Goal: Check status: Check status

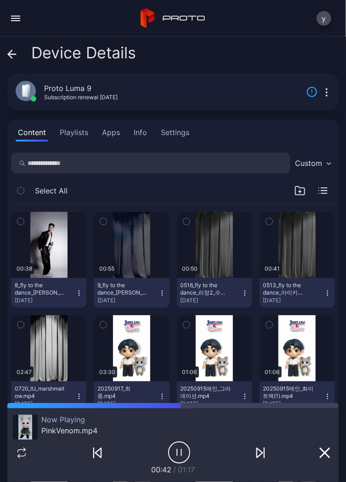
scroll to position [381, 0]
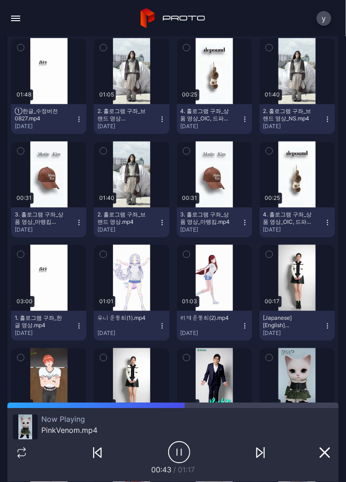
click at [181, 452] on icon "button" at bounding box center [181, 453] width 0 height 6
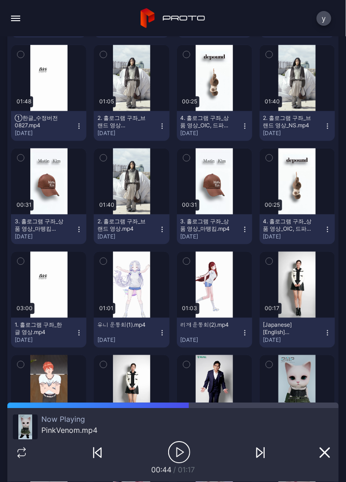
scroll to position [374, 0]
click at [173, 460] on icon "button" at bounding box center [179, 452] width 22 height 23
click at [177, 457] on icon "button" at bounding box center [179, 452] width 22 height 23
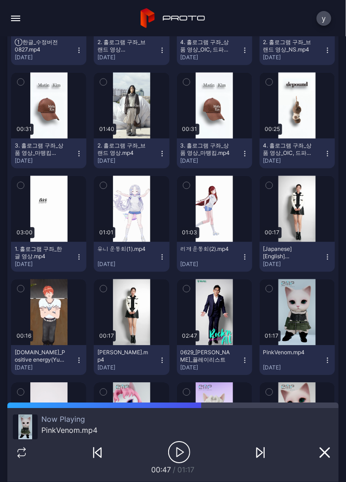
scroll to position [463, 0]
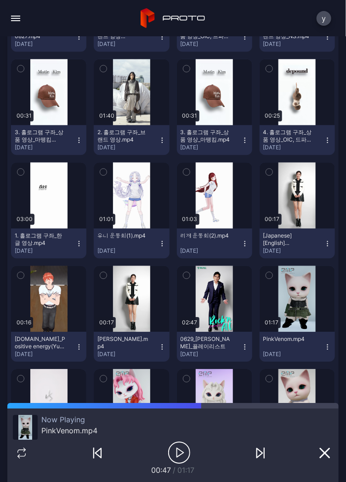
click at [171, 448] on icon "button" at bounding box center [179, 452] width 22 height 23
click at [180, 452] on icon "button" at bounding box center [179, 452] width 22 height 23
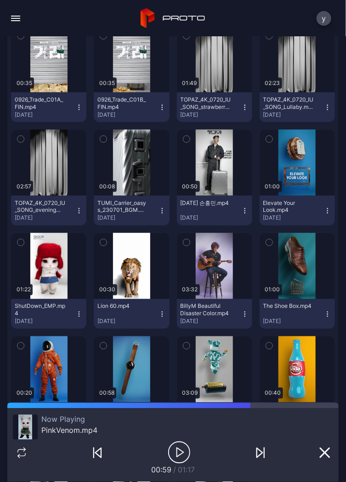
scroll to position [2734, 0]
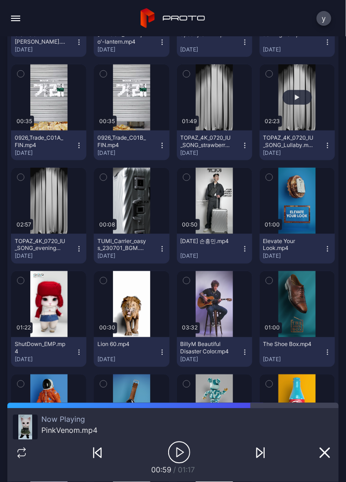
click at [292, 92] on div "button" at bounding box center [297, 97] width 29 height 15
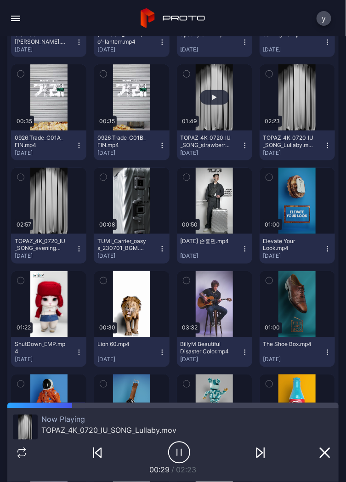
click at [207, 97] on div "button" at bounding box center [214, 97] width 29 height 15
click at [212, 97] on div "button" at bounding box center [214, 98] width 5 height 6
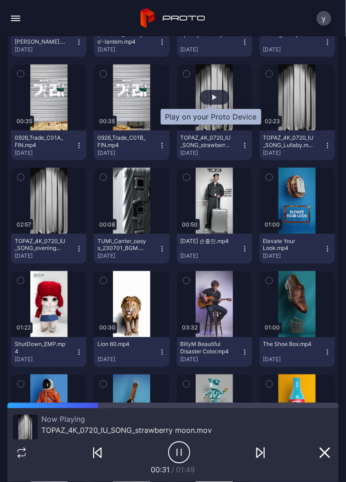
click at [204, 97] on div "button" at bounding box center [214, 97] width 29 height 15
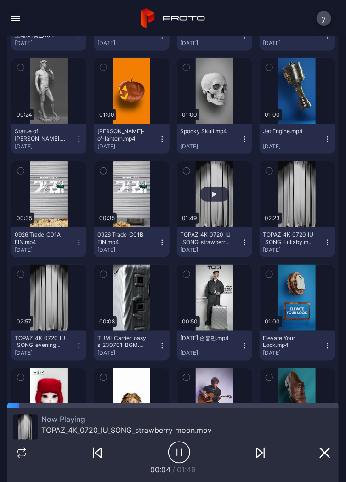
scroll to position [2637, 0]
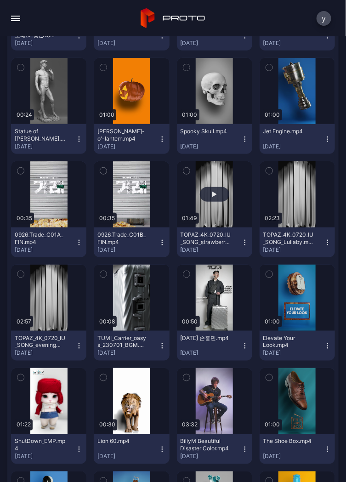
click at [213, 207] on button "button" at bounding box center [214, 194] width 75 height 66
click at [208, 200] on div "button" at bounding box center [214, 194] width 29 height 15
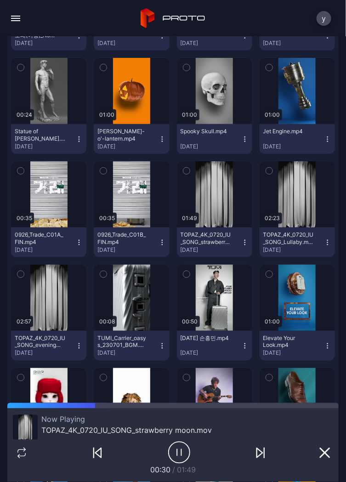
click at [183, 454] on icon "button" at bounding box center [179, 452] width 22 height 23
click at [178, 448] on icon "button" at bounding box center [179, 452] width 22 height 23
click at [183, 451] on icon "button" at bounding box center [179, 452] width 22 height 23
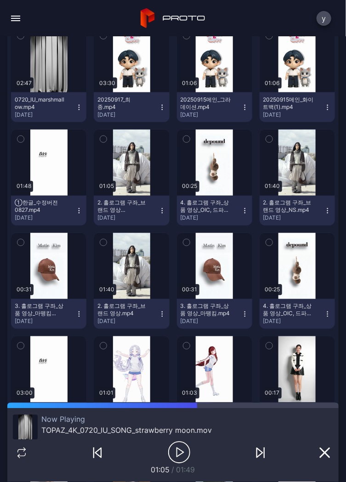
scroll to position [360, 0]
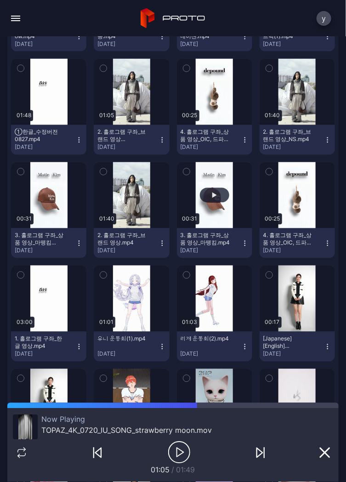
click at [213, 199] on div "button" at bounding box center [214, 195] width 29 height 15
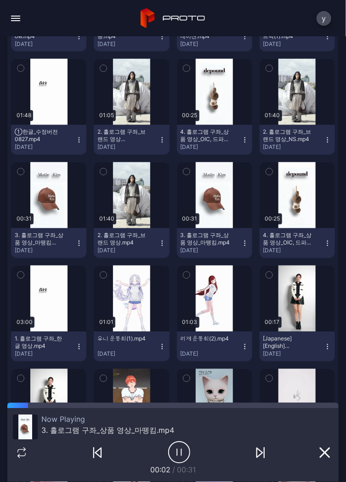
click at [180, 445] on icon "button" at bounding box center [179, 452] width 22 height 23
click at [177, 456] on icon "button" at bounding box center [180, 452] width 7 height 9
click at [174, 446] on icon "button" at bounding box center [179, 452] width 22 height 23
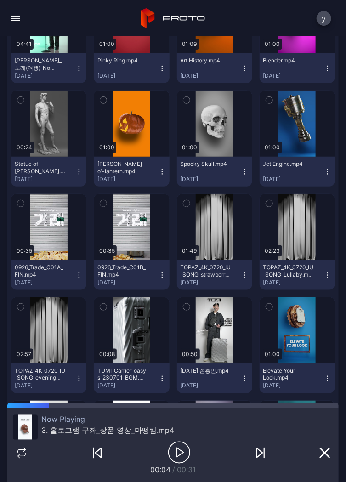
scroll to position [2597, 0]
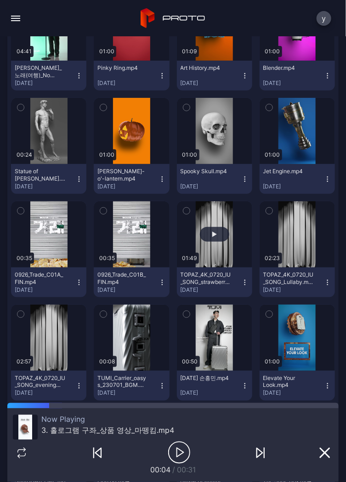
click at [210, 239] on div "button" at bounding box center [214, 234] width 29 height 15
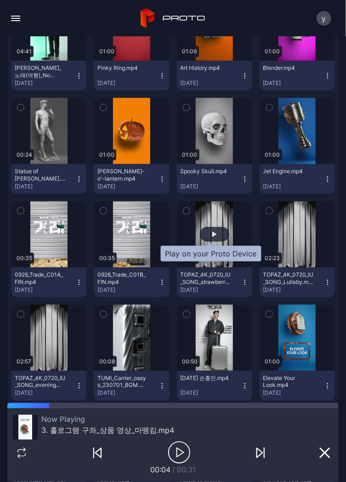
click at [212, 232] on div "button" at bounding box center [214, 235] width 5 height 6
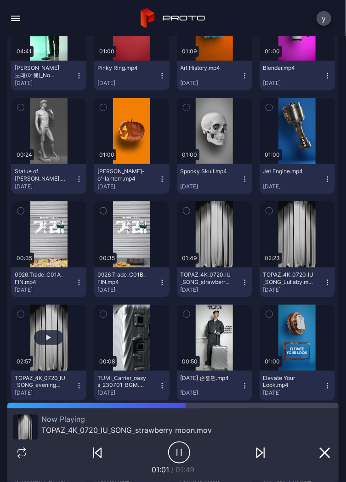
click at [51, 338] on div "button" at bounding box center [48, 338] width 29 height 15
click at [51, 333] on div "button" at bounding box center [48, 338] width 29 height 15
click at [182, 451] on icon "button" at bounding box center [179, 452] width 22 height 23
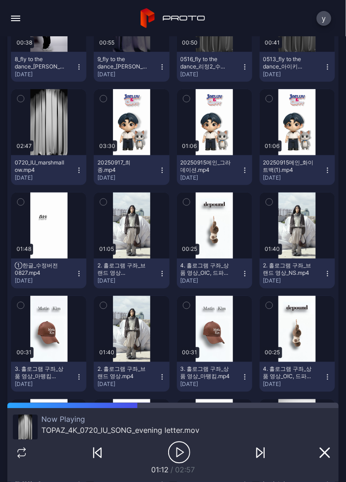
scroll to position [229, 0]
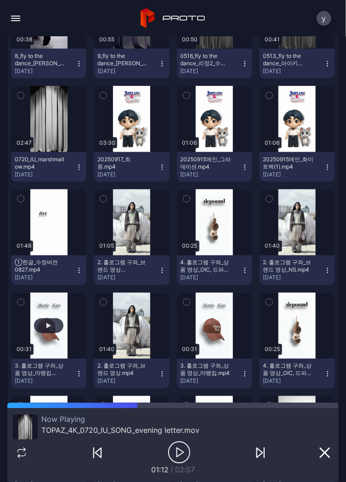
click at [42, 327] on div "button" at bounding box center [48, 326] width 29 height 15
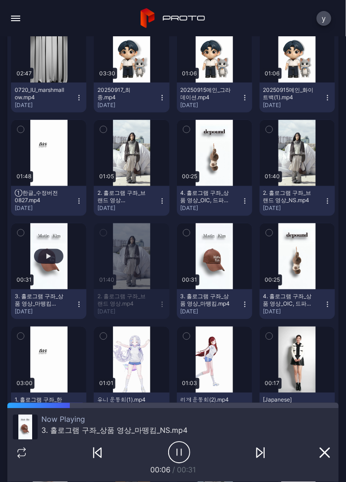
scroll to position [302, 0]
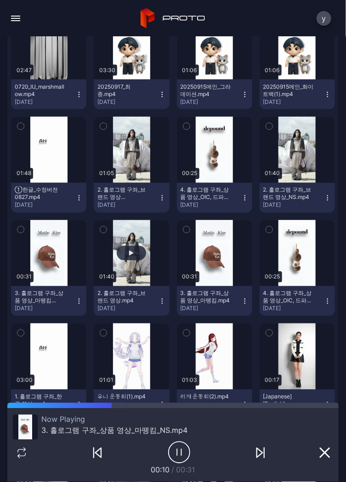
click at [129, 255] on div "button" at bounding box center [131, 254] width 5 height 6
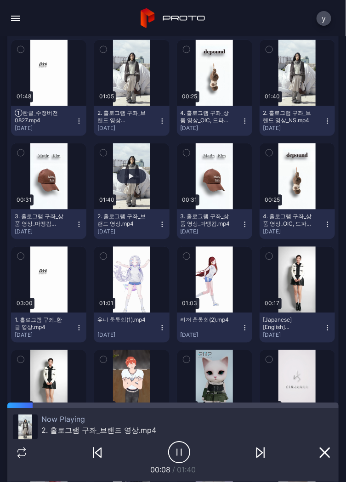
scroll to position [350, 0]
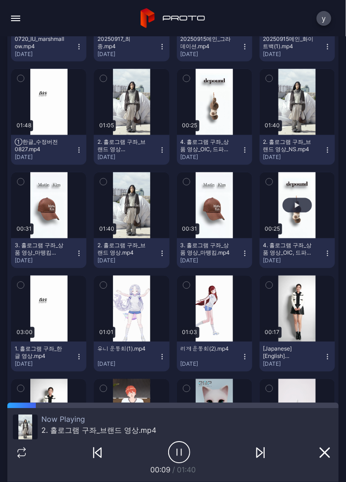
click at [296, 206] on div "button" at bounding box center [297, 205] width 29 height 15
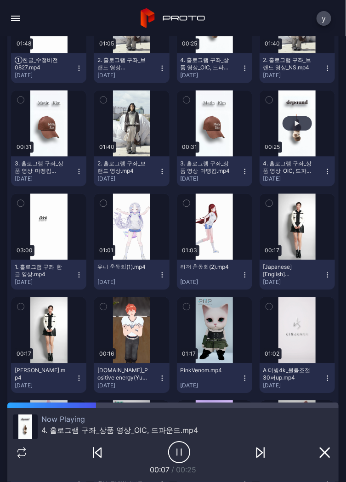
scroll to position [454, 0]
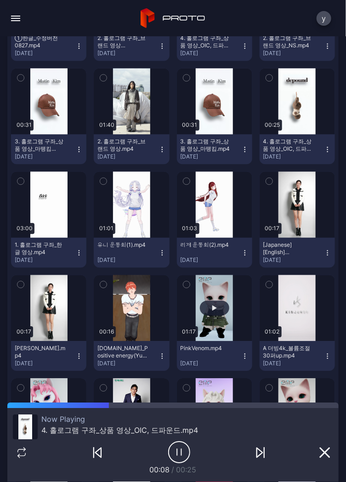
click at [209, 311] on div "button" at bounding box center [214, 308] width 29 height 15
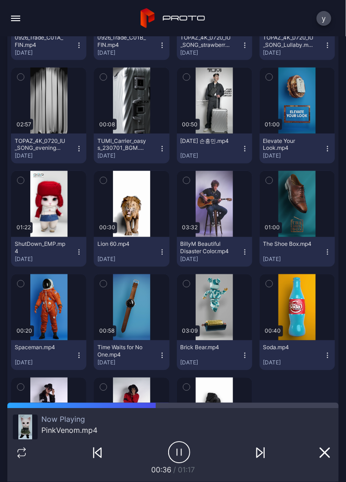
scroll to position [2828, 0]
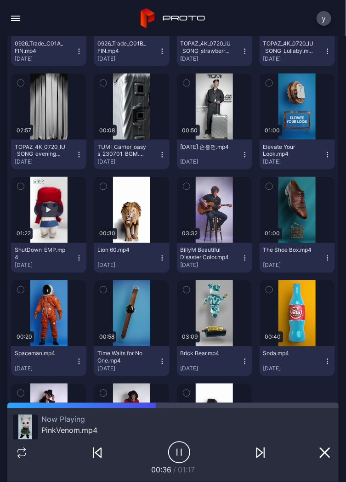
click at [49, 222] on button "button" at bounding box center [48, 210] width 75 height 66
click at [177, 457] on icon "button" at bounding box center [179, 452] width 22 height 23
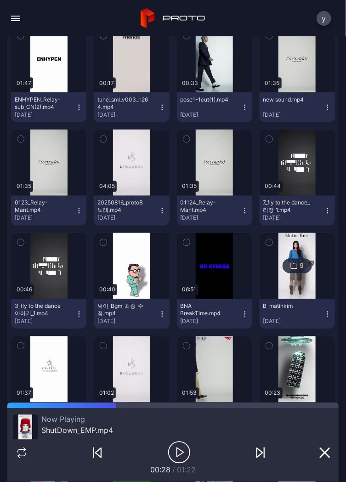
scroll to position [1116, 0]
